Goal: Transaction & Acquisition: Purchase product/service

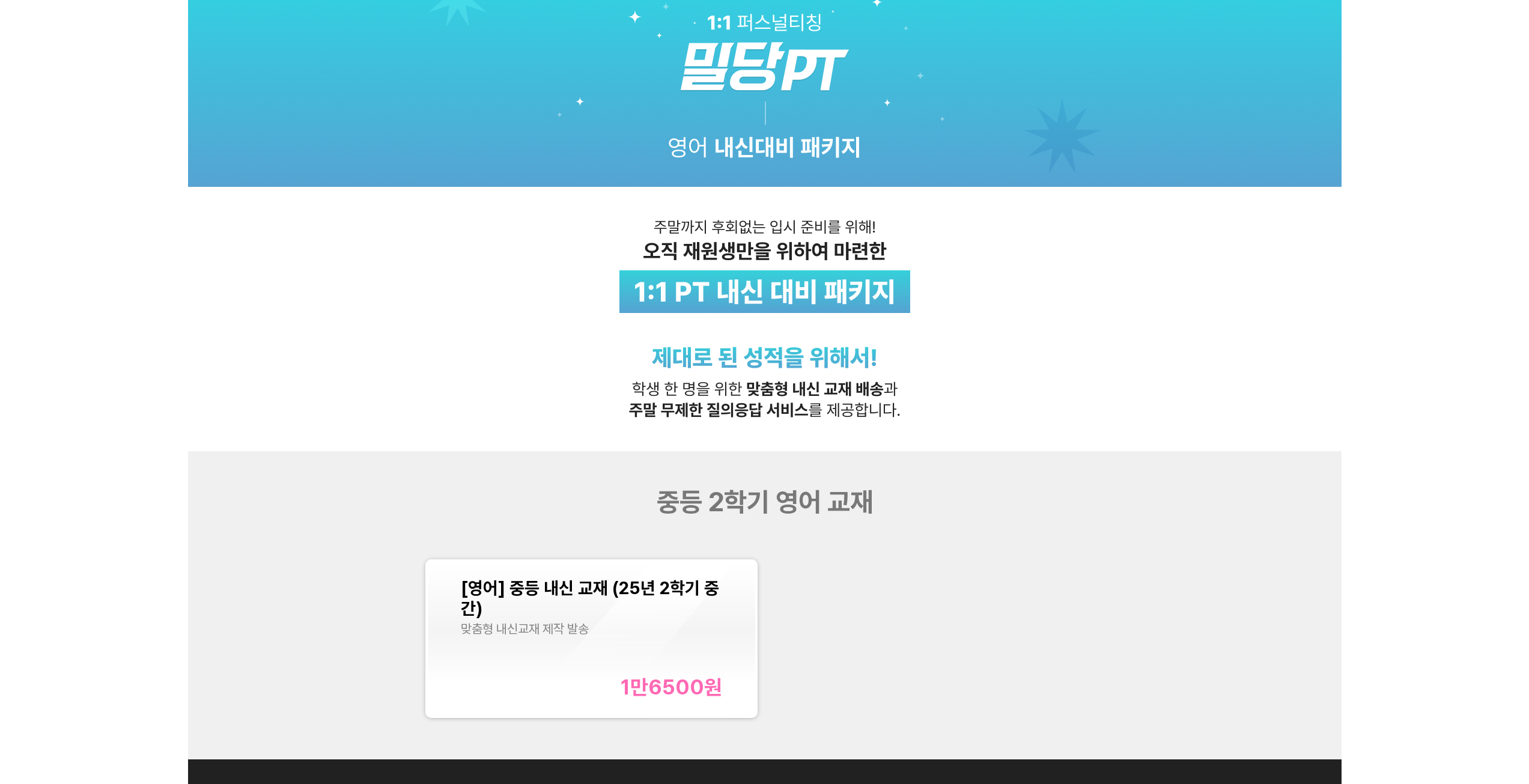
scroll to position [300, 0]
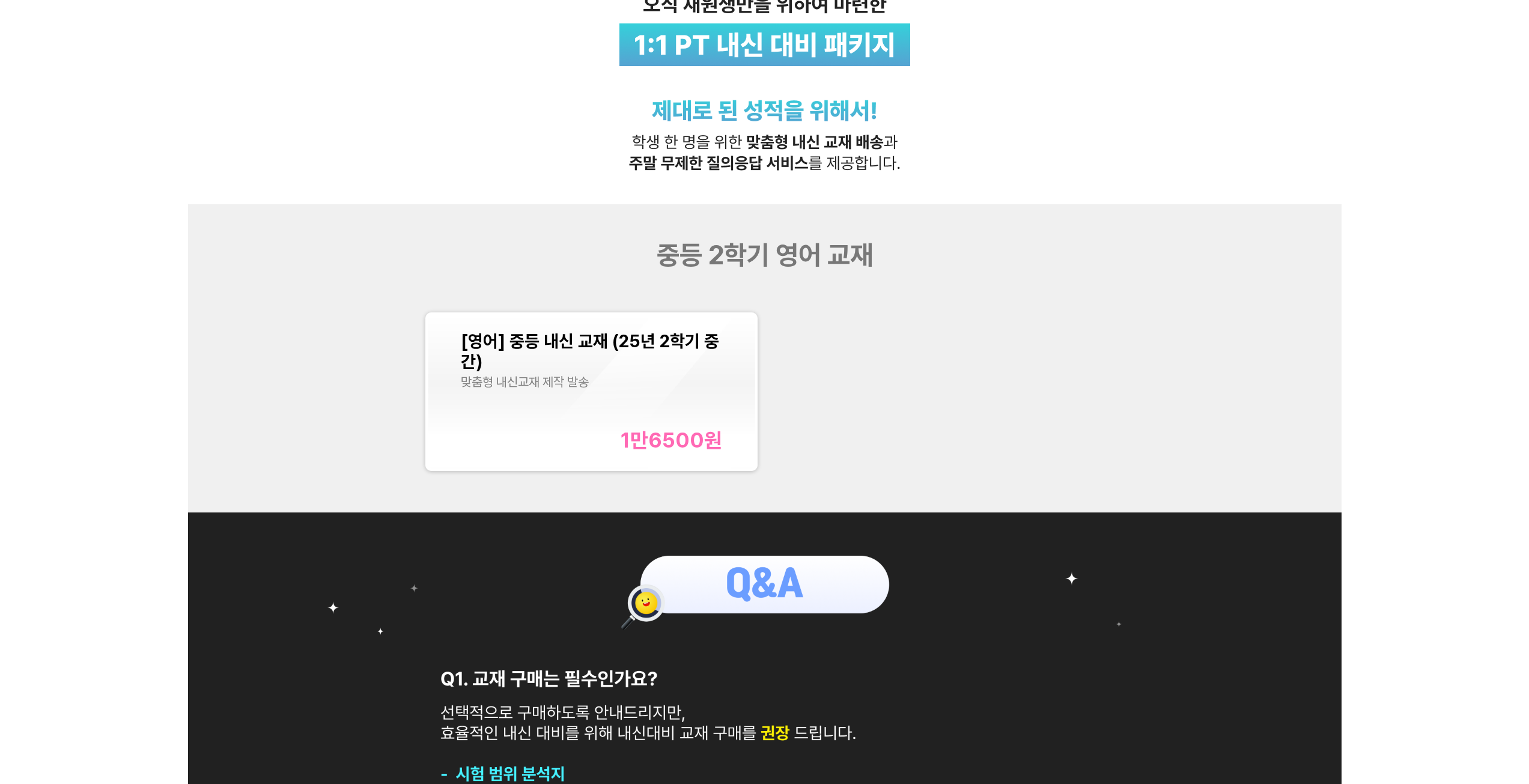
click at [581, 418] on div "[영어] 중등 내신 교재 (25년 2학기 중간) 맞춤형 내신교재 제작 발송 1만6500 원" at bounding box center [592, 392] width 262 height 121
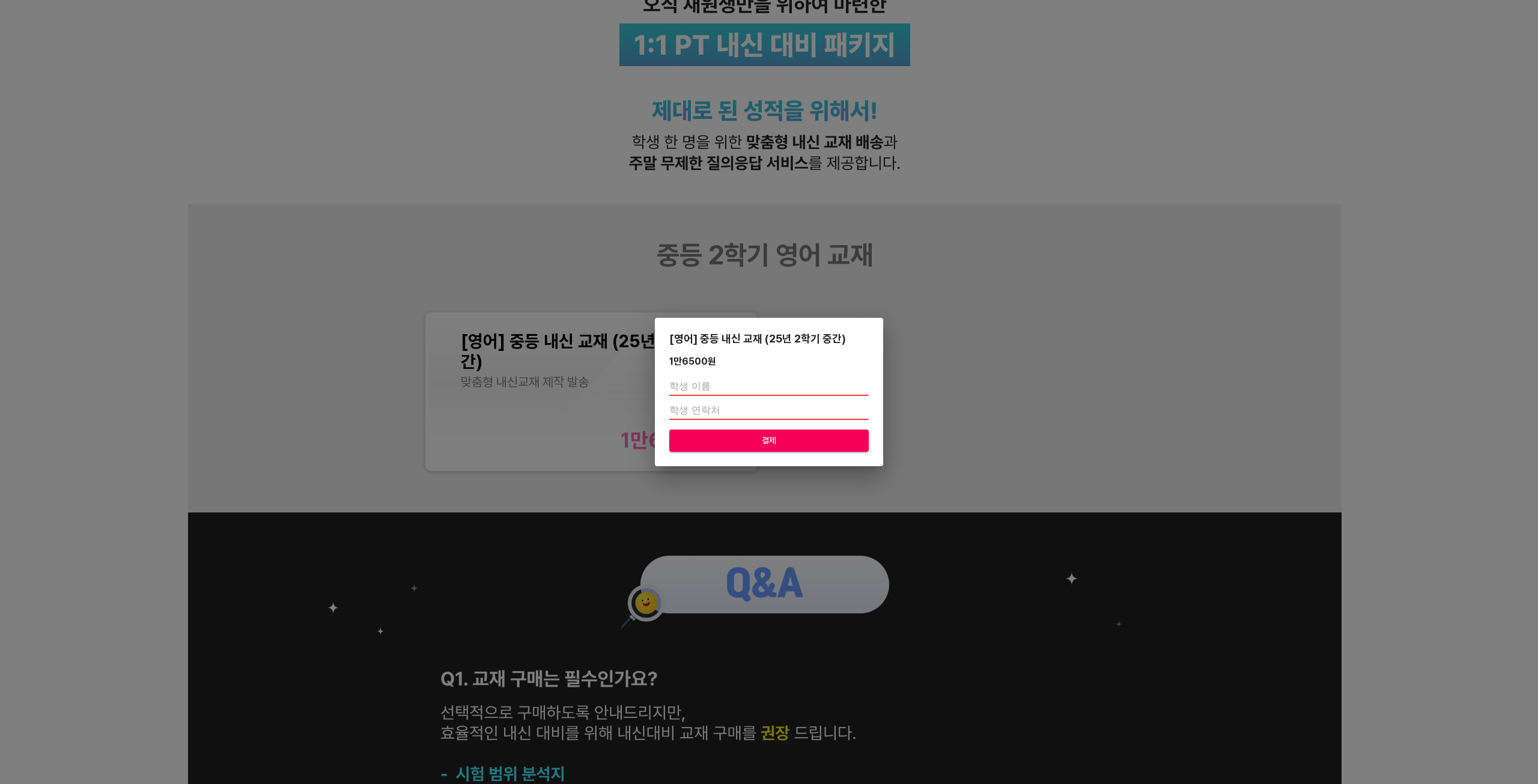
click at [771, 378] on input "text" at bounding box center [768, 386] width 200 height 19
type input "ㅅ"
type input "="
type input "[PERSON_NAME]"
type input "01099473394"
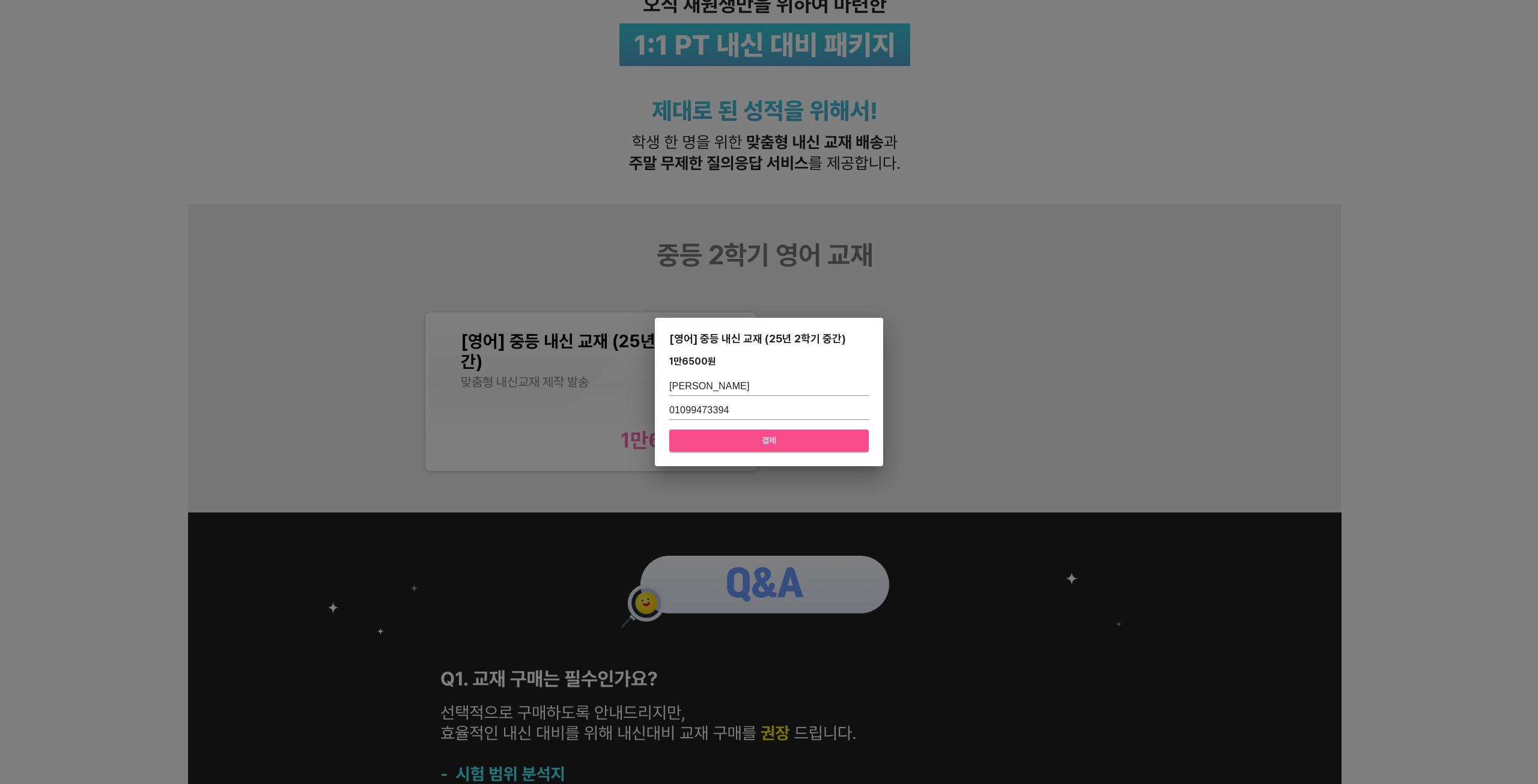
click at [764, 431] on button "결제" at bounding box center [768, 440] width 200 height 22
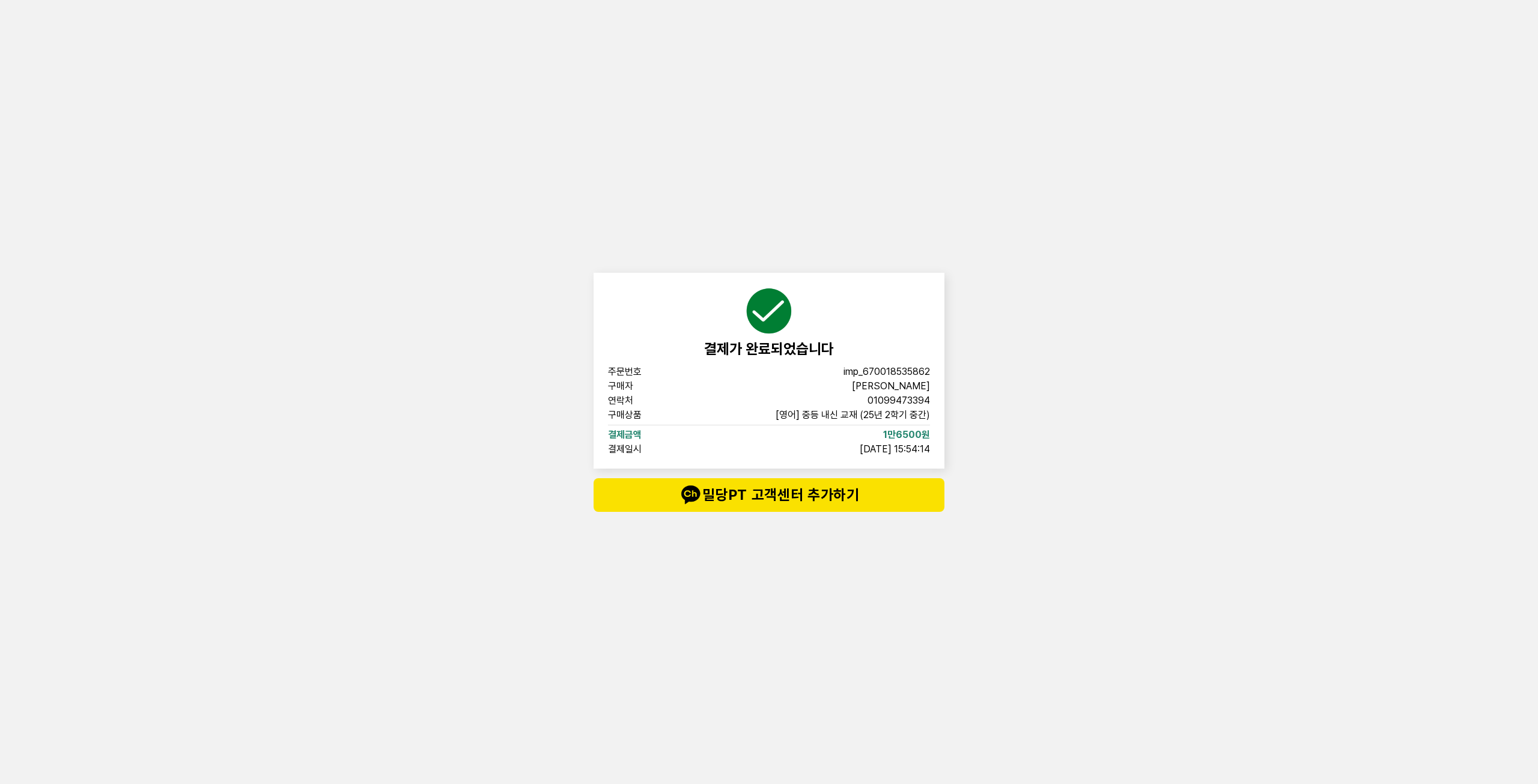
click at [1135, 294] on div "결제가 완료되었습니다 주문번호 imp_[PHONE_NUMBER] 구매자 심규하 연락처 01099473394 구매상품 [영어] 중등 내신 교재 …" at bounding box center [769, 392] width 1538 height 784
